Goal: Task Accomplishment & Management: Manage account settings

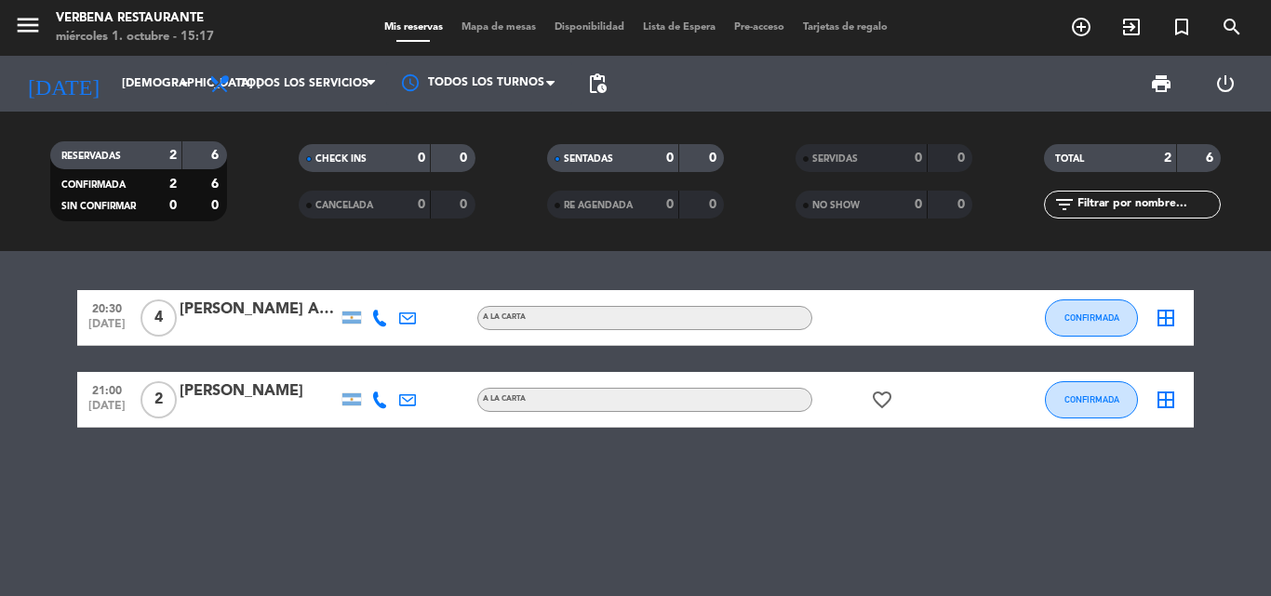
click at [271, 321] on div "[PERSON_NAME] Azagury" at bounding box center [259, 310] width 158 height 24
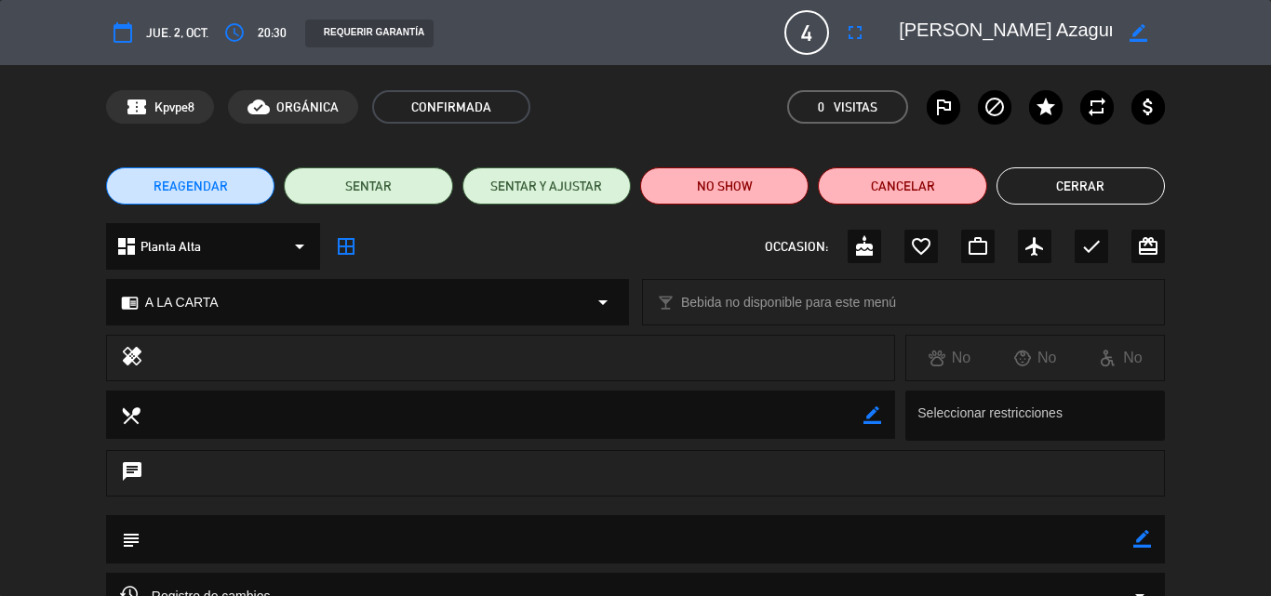
click at [919, 31] on textarea at bounding box center [1005, 32] width 213 height 33
click at [918, 31] on textarea at bounding box center [1005, 32] width 213 height 33
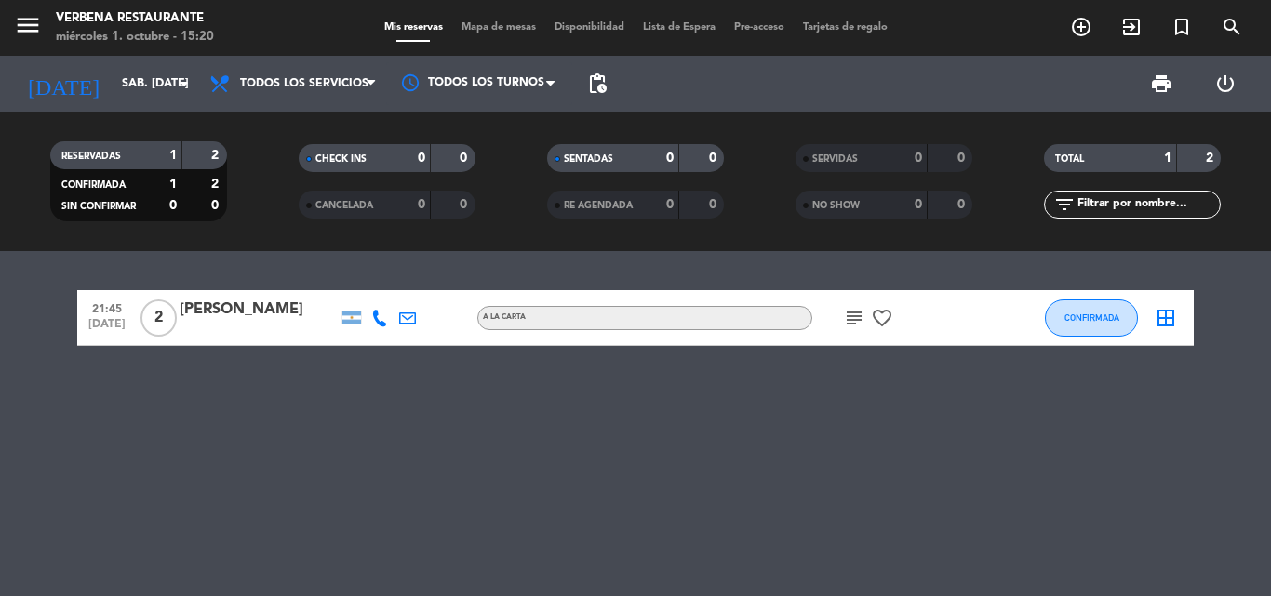
click at [889, 322] on icon "favorite_border" at bounding box center [882, 318] width 22 height 22
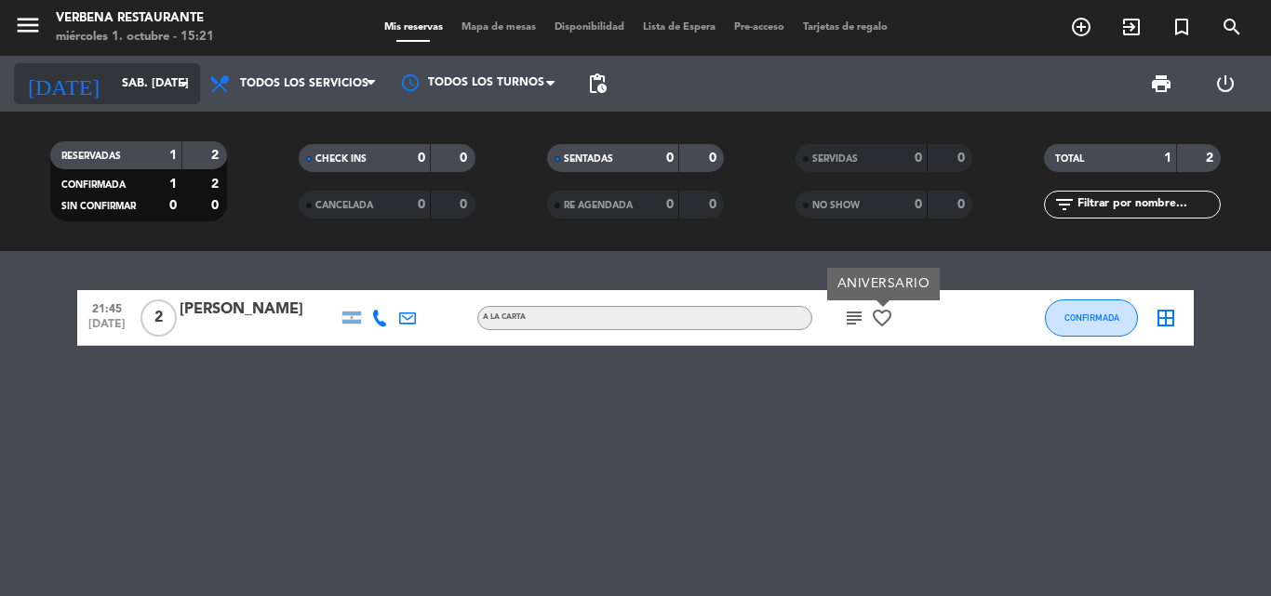
click at [180, 91] on icon "arrow_drop_down" at bounding box center [184, 84] width 22 height 22
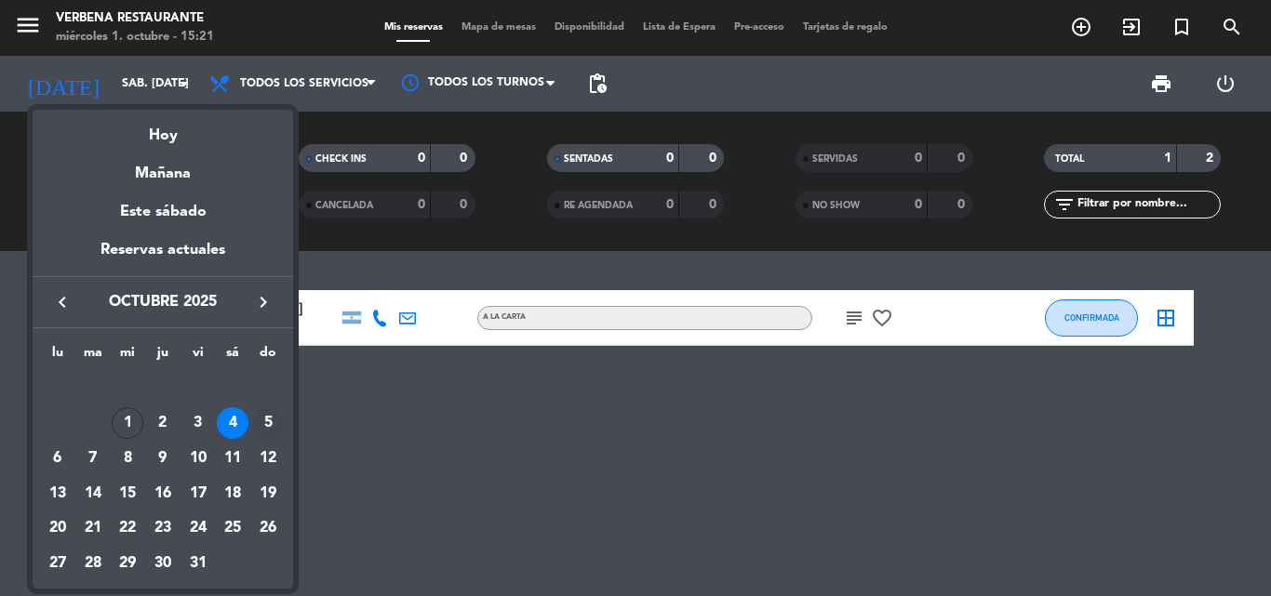
click at [262, 418] on div "5" at bounding box center [268, 423] width 32 height 32
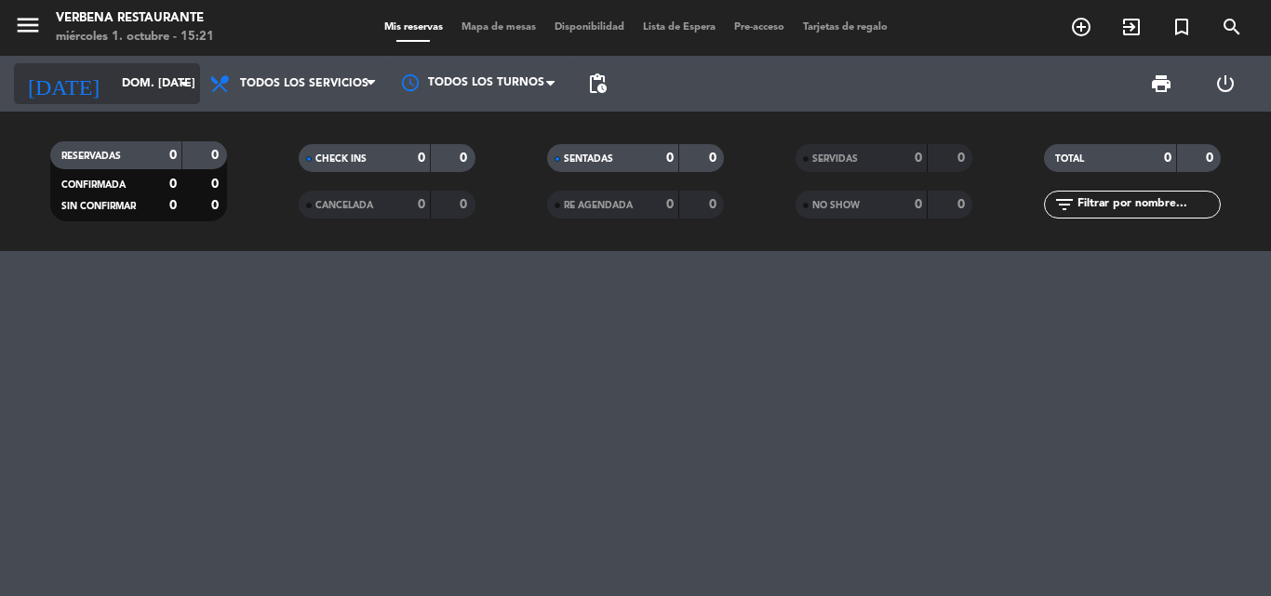
click at [178, 88] on icon "arrow_drop_down" at bounding box center [184, 84] width 22 height 22
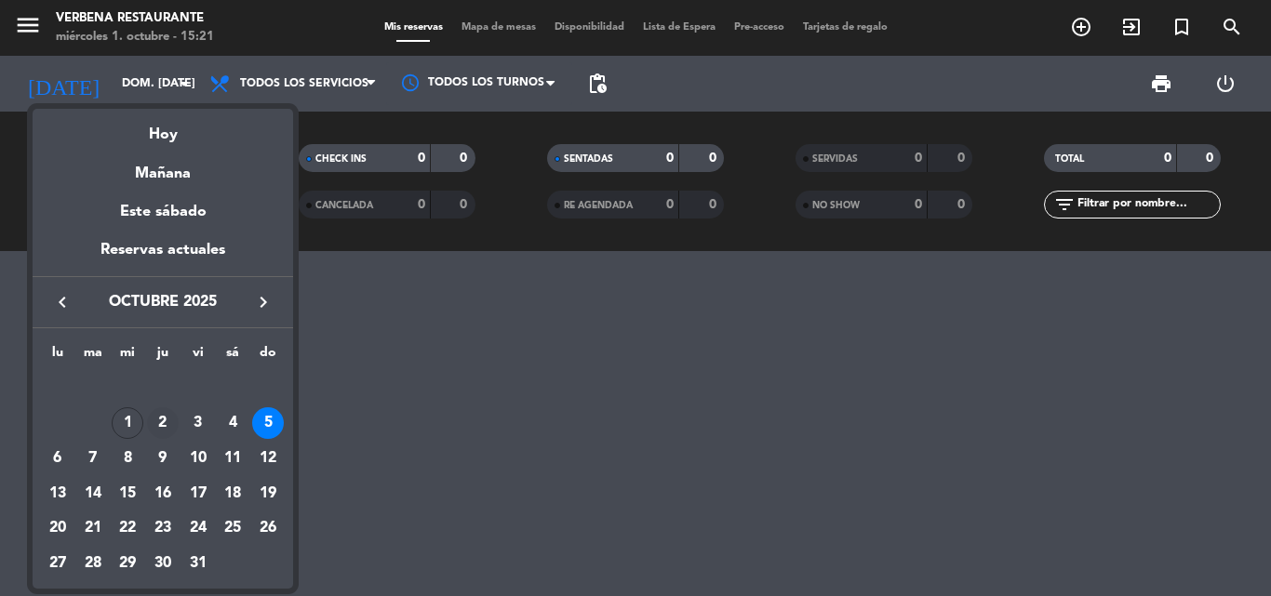
click at [164, 427] on div "2" at bounding box center [163, 423] width 32 height 32
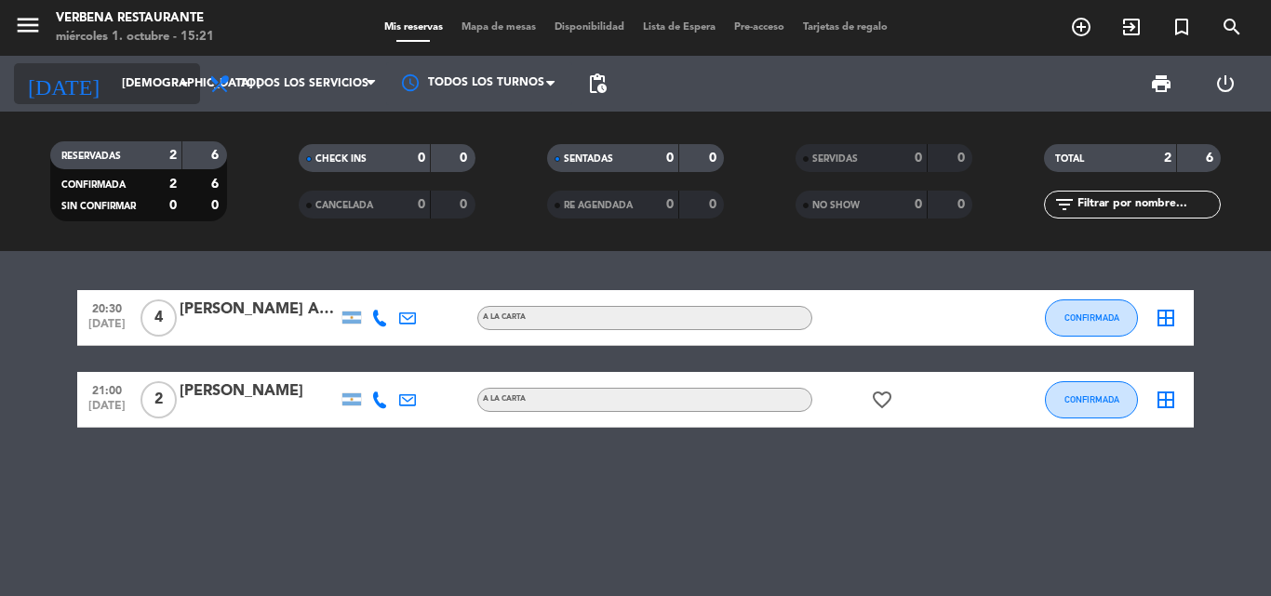
click at [175, 89] on icon "arrow_drop_down" at bounding box center [184, 84] width 22 height 22
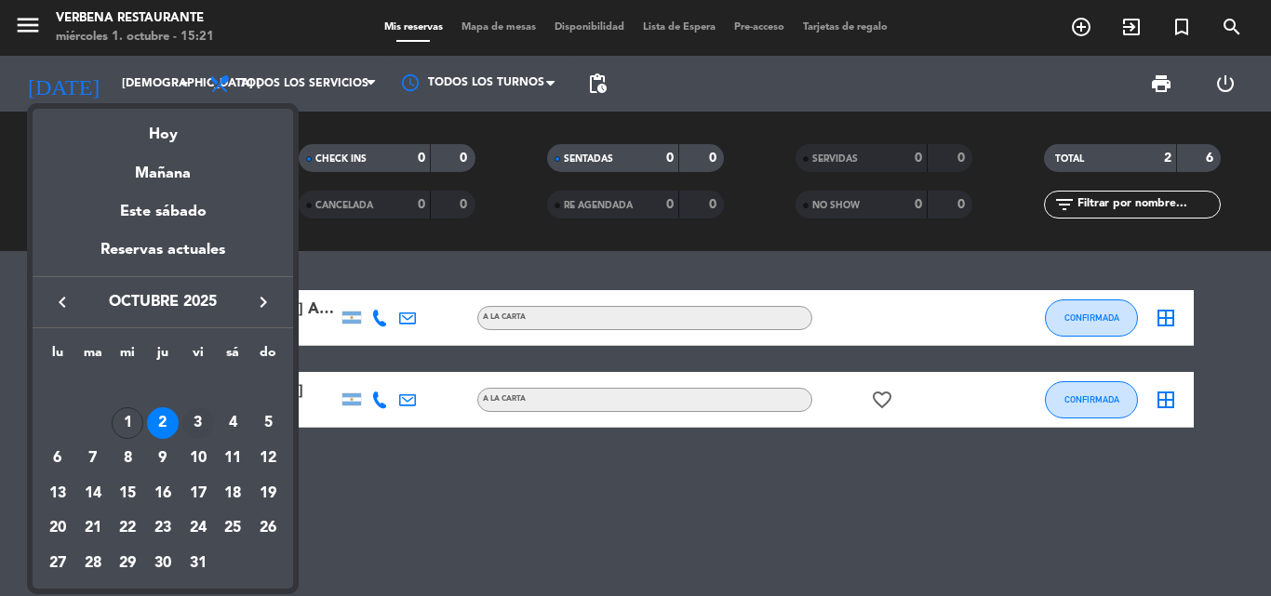
click at [200, 420] on div "3" at bounding box center [198, 423] width 32 height 32
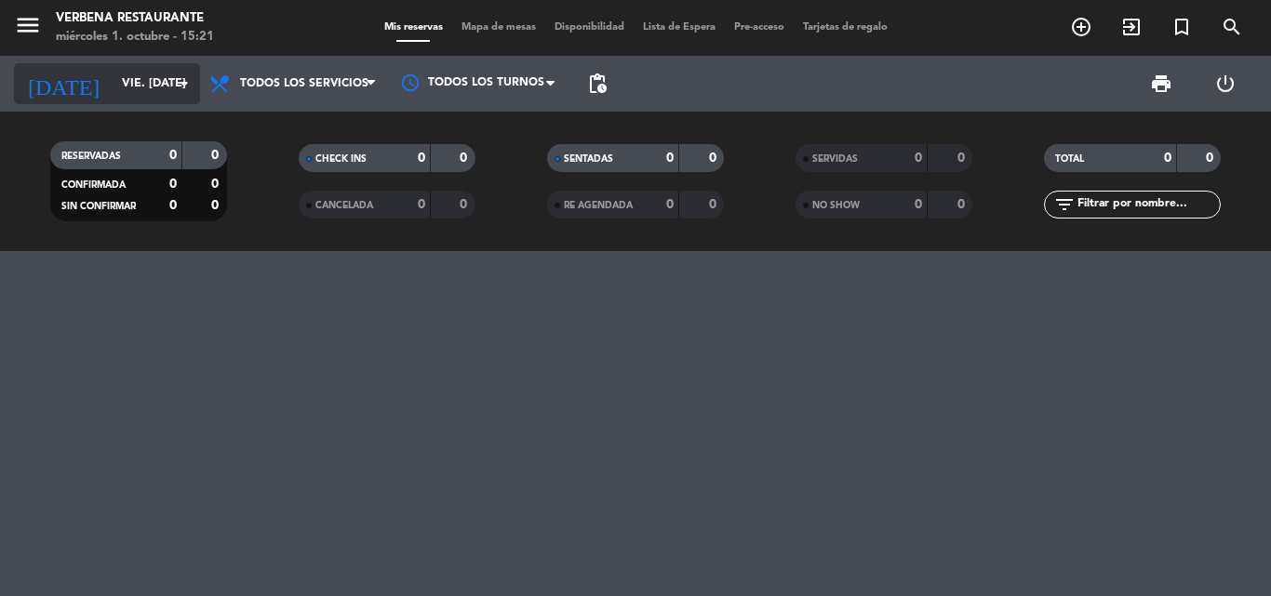
click at [191, 84] on icon "arrow_drop_down" at bounding box center [184, 84] width 22 height 22
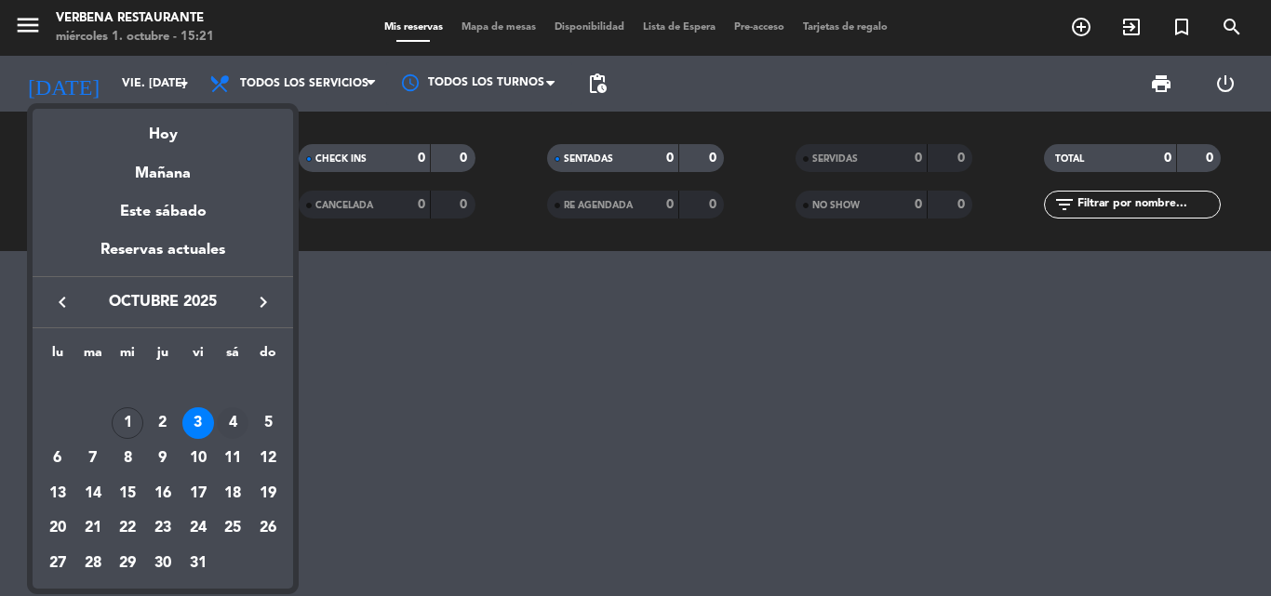
click at [235, 418] on div "4" at bounding box center [233, 423] width 32 height 32
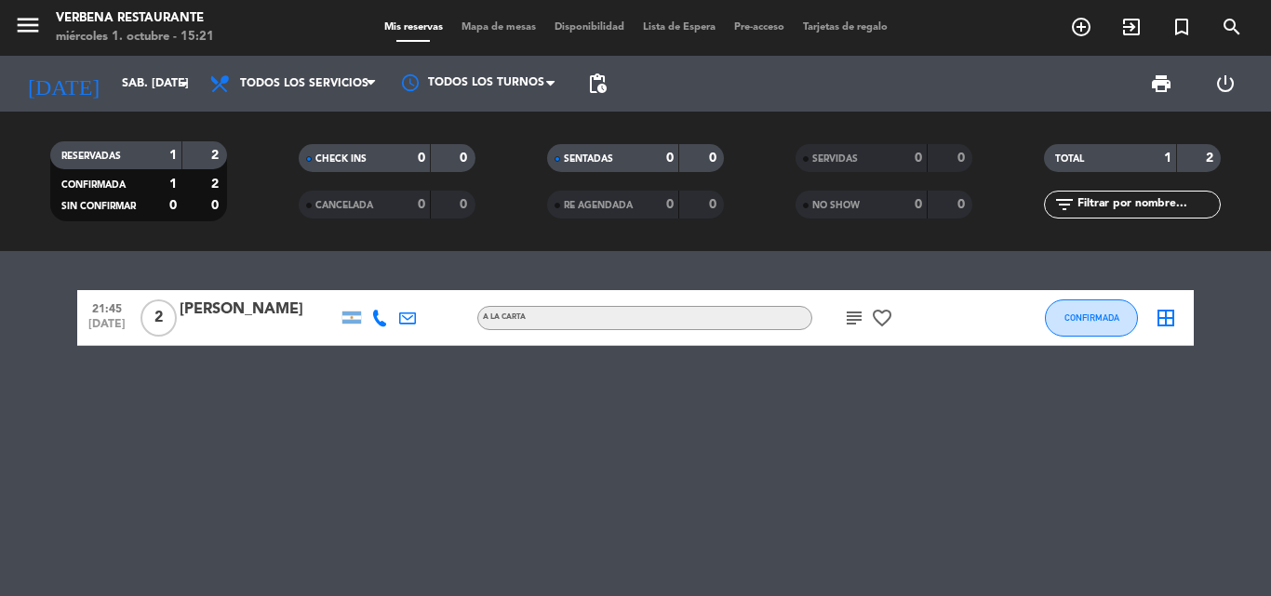
click at [842, 321] on span "subject" at bounding box center [854, 318] width 28 height 22
click at [863, 322] on icon "subject" at bounding box center [854, 318] width 22 height 22
click at [980, 320] on div at bounding box center [1004, 317] width 50 height 55
click at [180, 83] on icon "arrow_drop_down" at bounding box center [184, 84] width 22 height 22
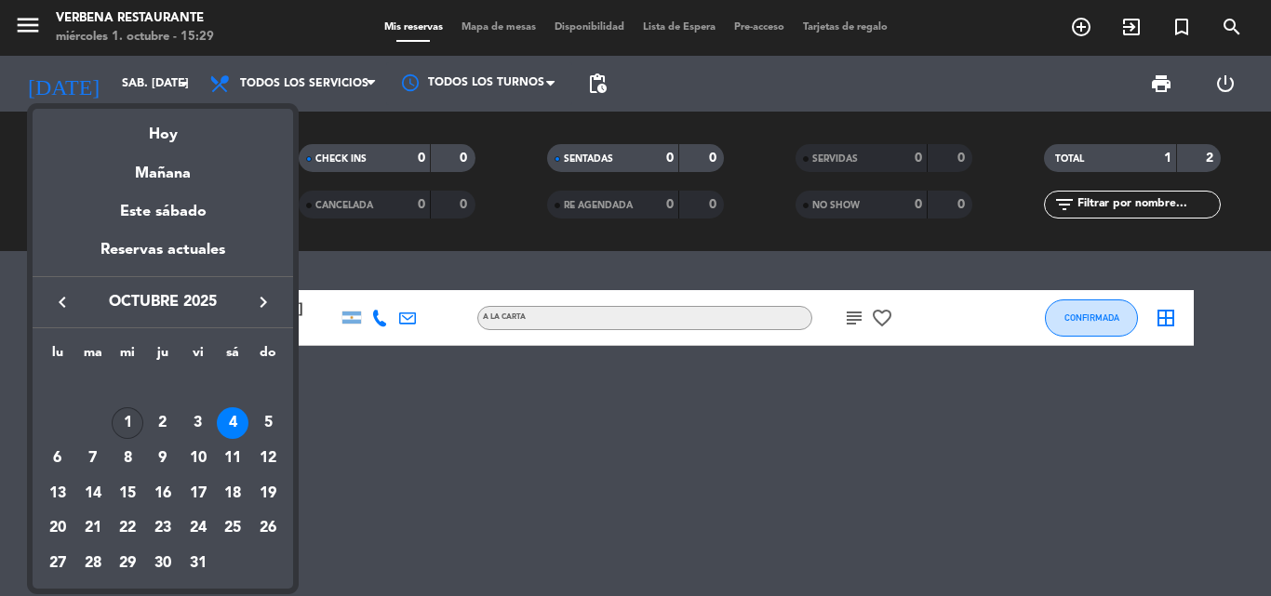
click at [123, 429] on div "1" at bounding box center [128, 423] width 32 height 32
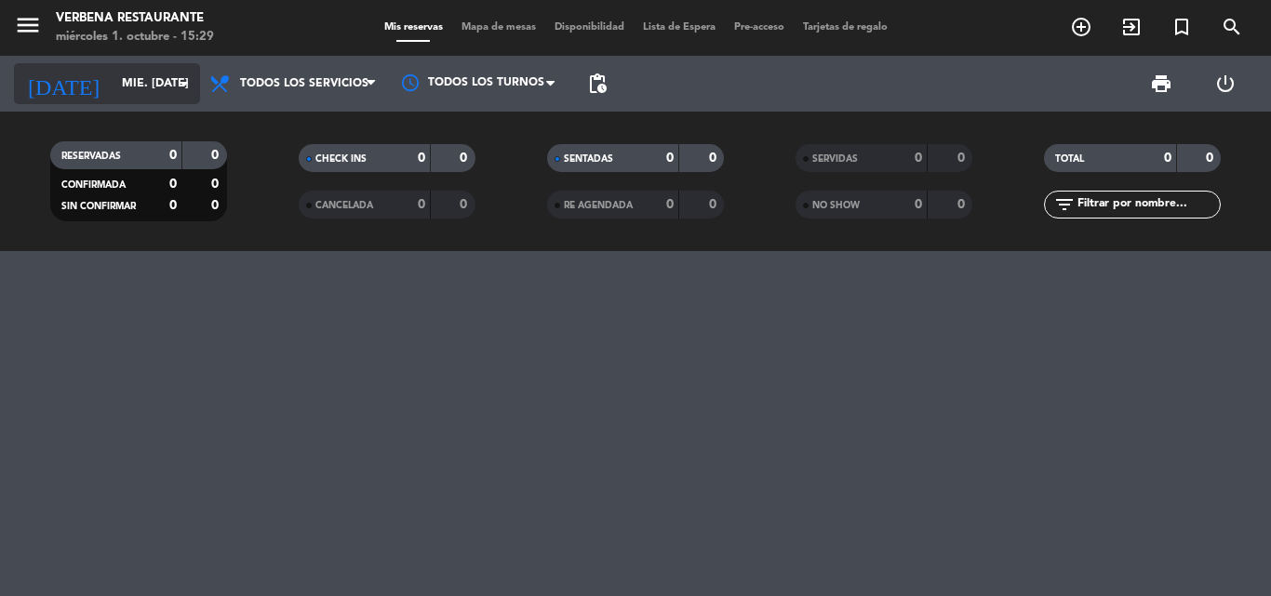
click at [183, 82] on icon "arrow_drop_down" at bounding box center [184, 84] width 22 height 22
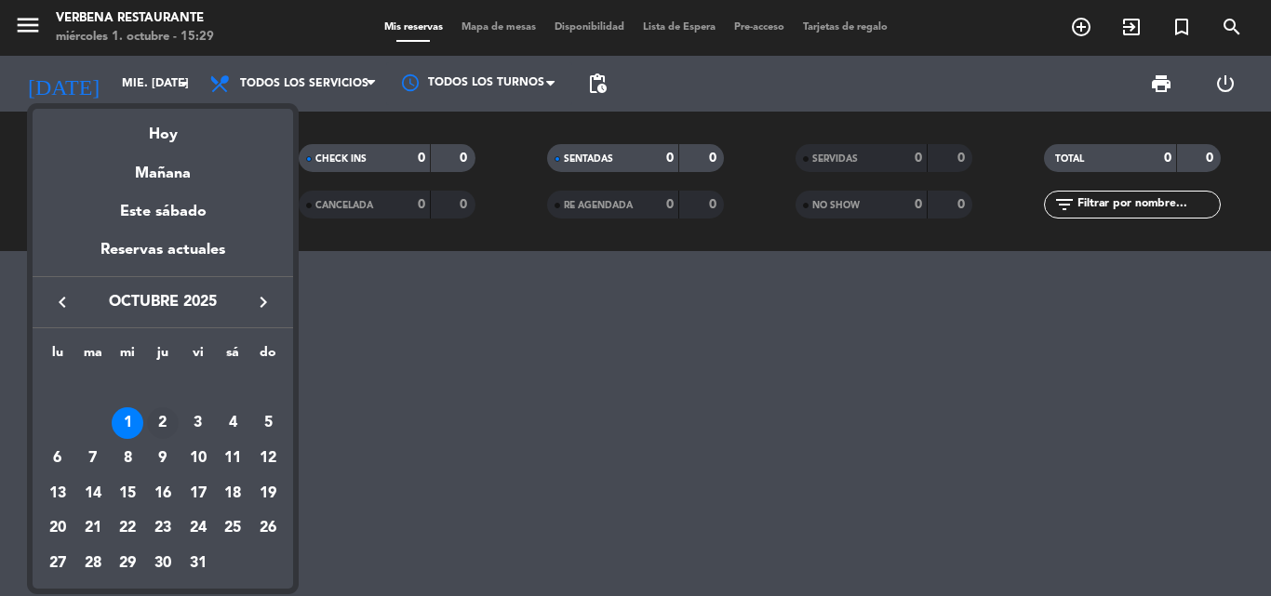
click at [164, 422] on div "2" at bounding box center [163, 423] width 32 height 32
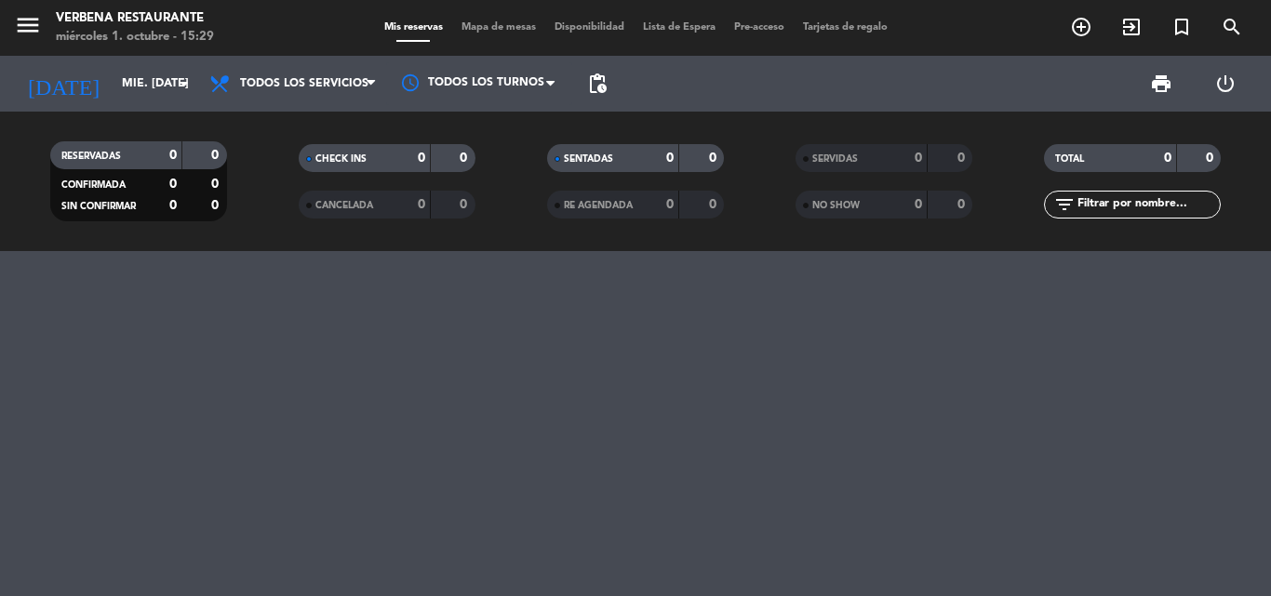
type input "[DEMOGRAPHIC_DATA] [DATE]"
